Goal: Information Seeking & Learning: Find specific fact

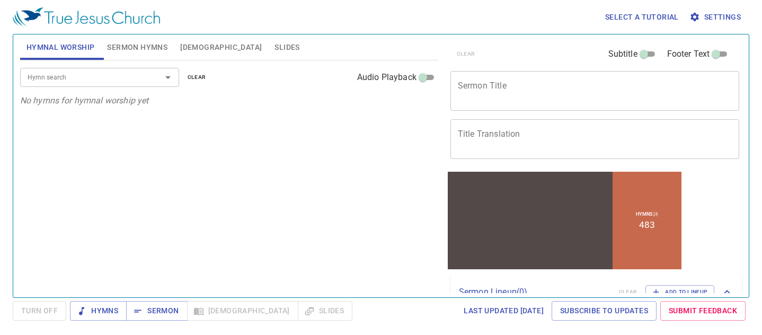
click at [195, 46] on span "Bible" at bounding box center [221, 47] width 82 height 13
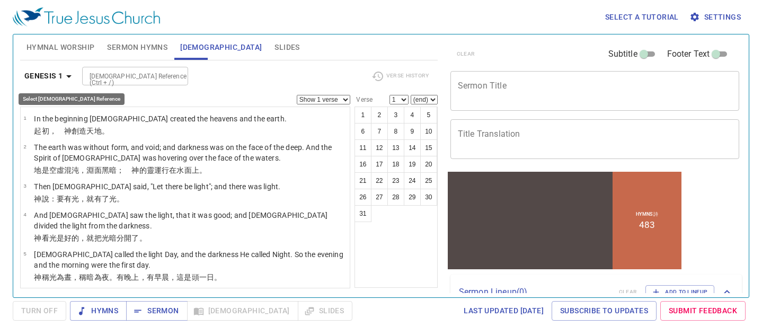
click at [68, 78] on icon "button" at bounding box center [69, 76] width 13 height 13
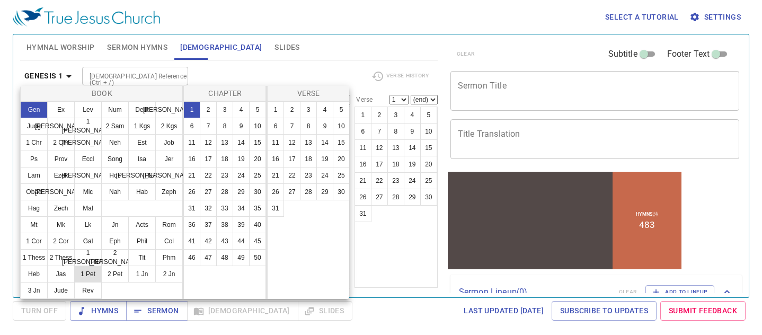
click at [87, 274] on button "1 Pet" at bounding box center [88, 273] width 28 height 17
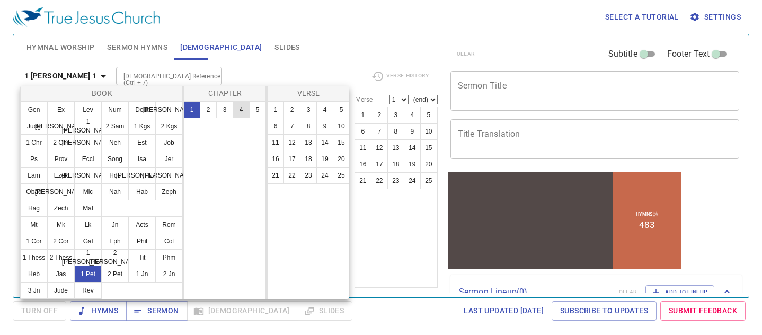
click at [240, 113] on button "4" at bounding box center [241, 109] width 17 height 17
click at [272, 110] on button "1" at bounding box center [275, 109] width 17 height 17
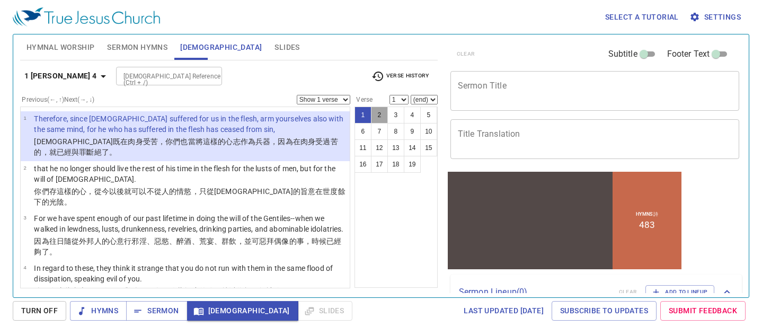
click at [378, 113] on button "2" at bounding box center [379, 114] width 17 height 17
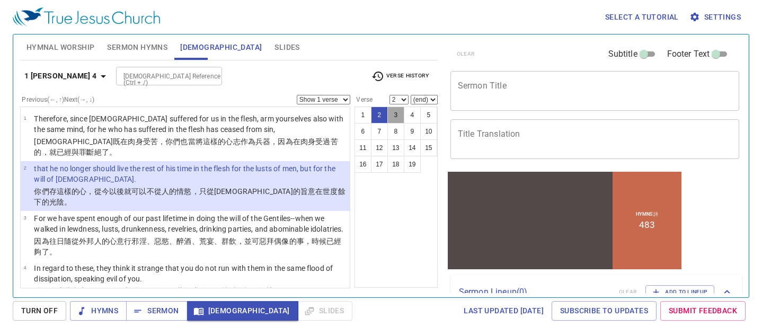
click at [388, 116] on button "3" at bounding box center [395, 114] width 17 height 17
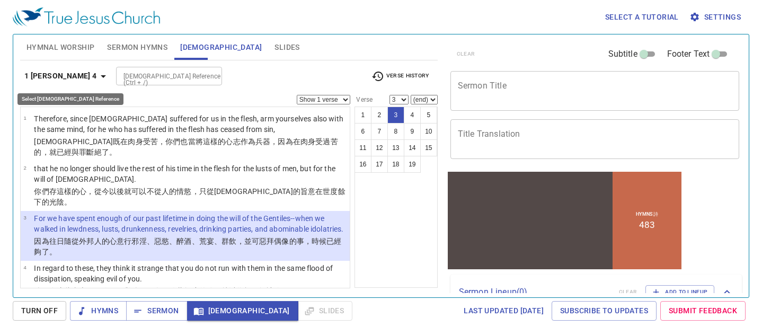
click at [97, 76] on icon "button" at bounding box center [103, 76] width 13 height 13
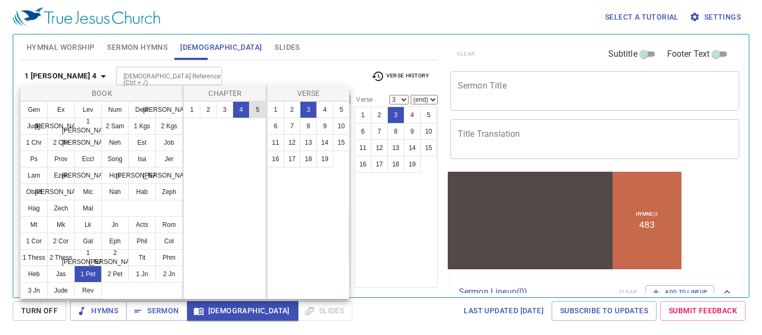
click at [257, 105] on button "5" at bounding box center [257, 109] width 17 height 17
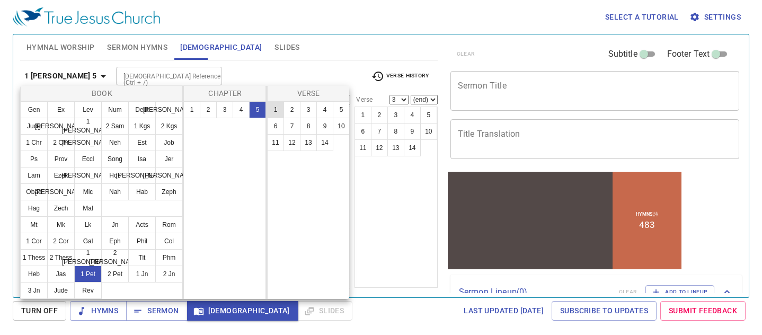
click at [274, 109] on button "1" at bounding box center [275, 109] width 17 height 17
select select "1"
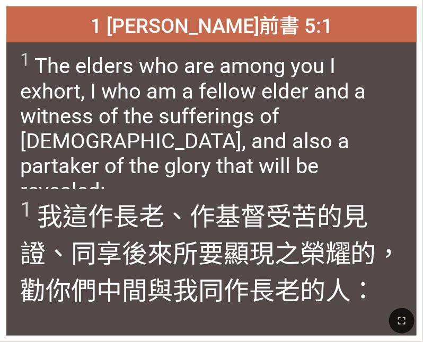
click at [420, 342] on div at bounding box center [211, 321] width 423 height 42
click at [313, 320] on div at bounding box center [211, 321] width 423 height 42
